Goal: Navigation & Orientation: Find specific page/section

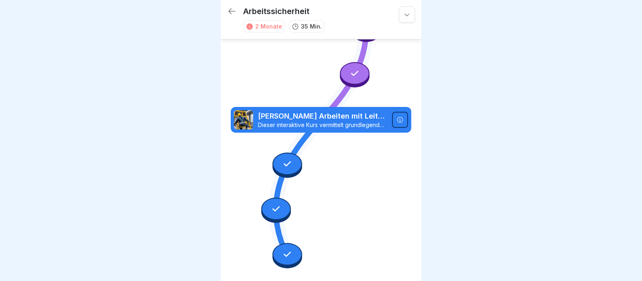
scroll to position [281, 0]
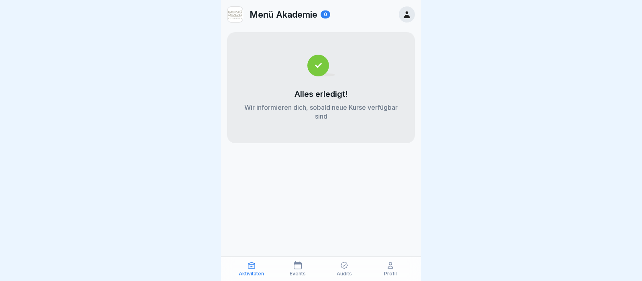
click at [409, 16] on icon at bounding box center [407, 14] width 9 height 9
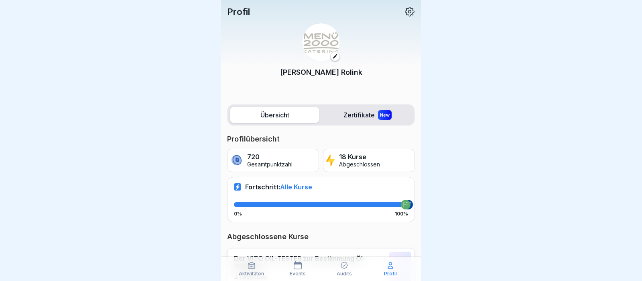
click at [409, 14] on icon at bounding box center [410, 11] width 10 height 10
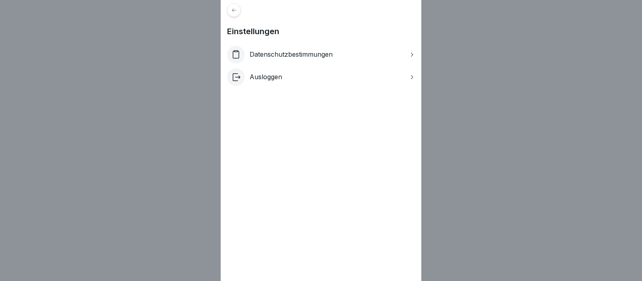
drag, startPoint x: 182, startPoint y: 110, endPoint x: 184, endPoint y: 106, distance: 4.5
click at [181, 109] on div "Einstellungen Datenschutzbestimmungen Ausloggen" at bounding box center [321, 140] width 642 height 281
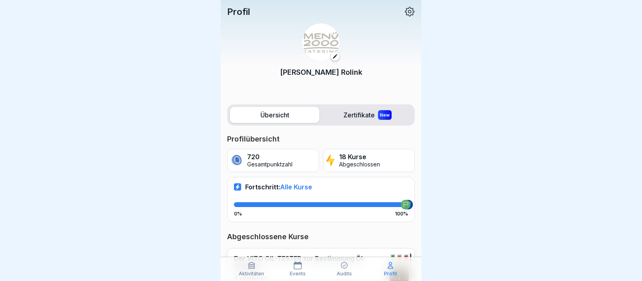
click at [350, 113] on label "Zertifikate New" at bounding box center [368, 115] width 90 height 16
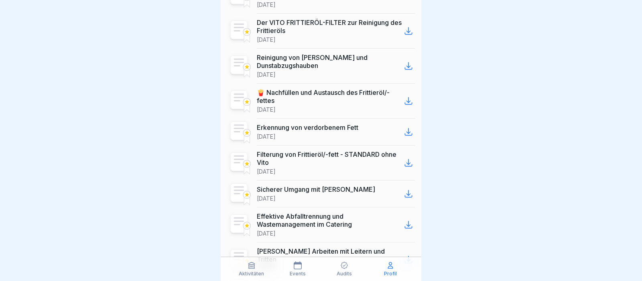
scroll to position [516, 0]
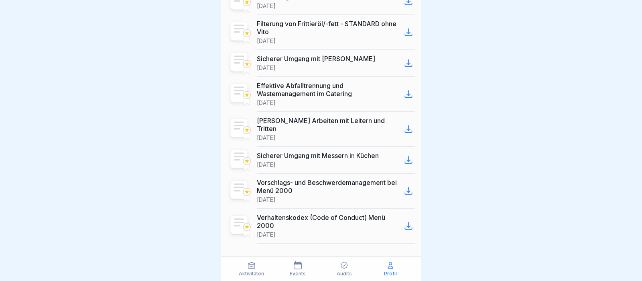
click at [252, 268] on icon at bounding box center [251, 265] width 6 height 6
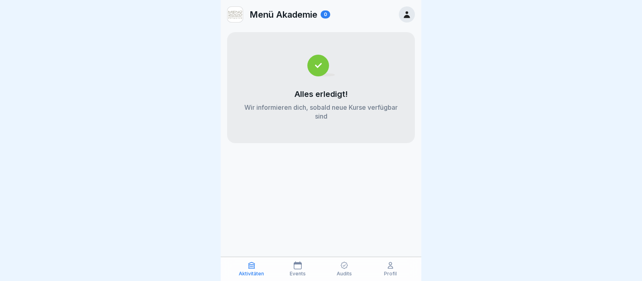
click at [300, 266] on icon at bounding box center [298, 265] width 8 height 8
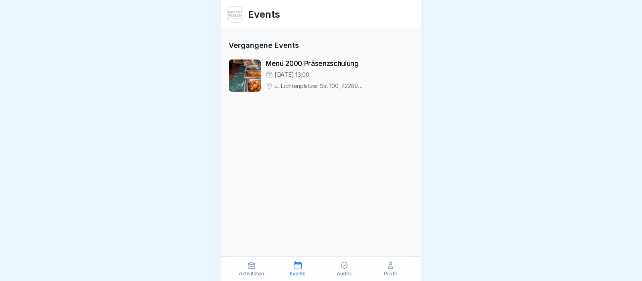
click at [342, 272] on p "Audits" at bounding box center [344, 274] width 15 height 6
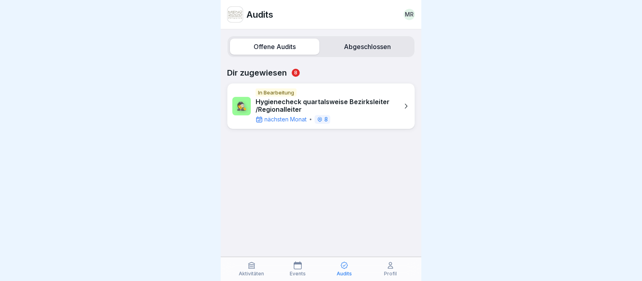
click at [392, 272] on p "Profil" at bounding box center [390, 274] width 13 height 6
